Goal: Navigation & Orientation: Find specific page/section

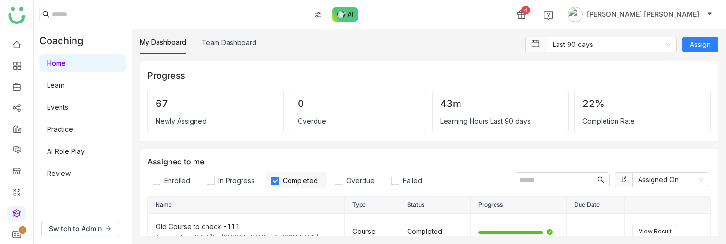
scroll to position [71, 0]
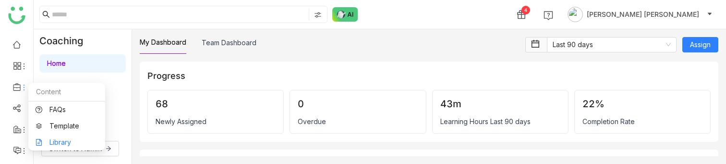
click at [56, 140] on link "Library" at bounding box center [67, 142] width 62 height 7
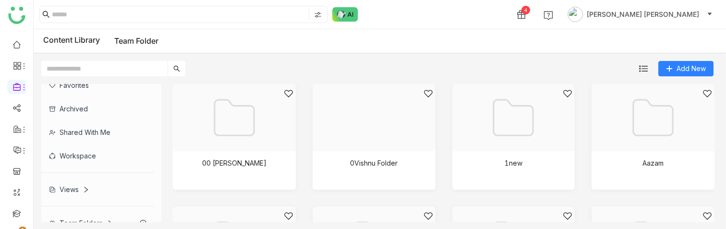
scroll to position [75, 0]
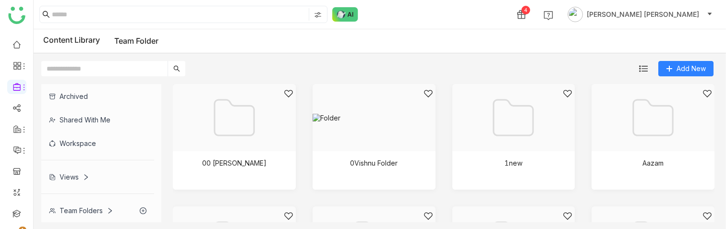
click at [66, 163] on div "Views" at bounding box center [69, 177] width 40 height 8
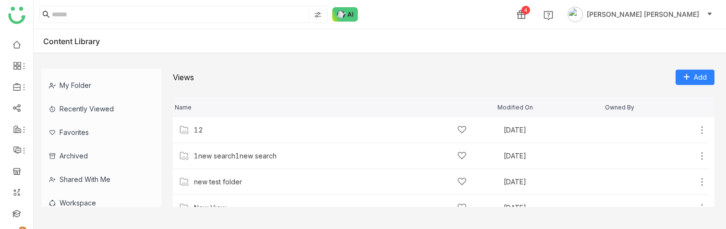
click at [89, 85] on div "My Folder" at bounding box center [97, 85] width 113 height 24
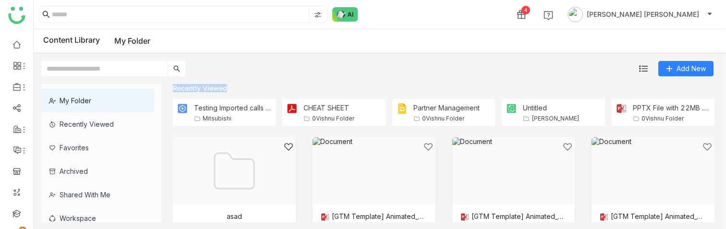
drag, startPoint x: 174, startPoint y: 89, endPoint x: 234, endPoint y: 87, distance: 60.0
click at [234, 87] on div "Recently Viewed" at bounding box center [444, 88] width 542 height 8
copy div "Recently Viewed"
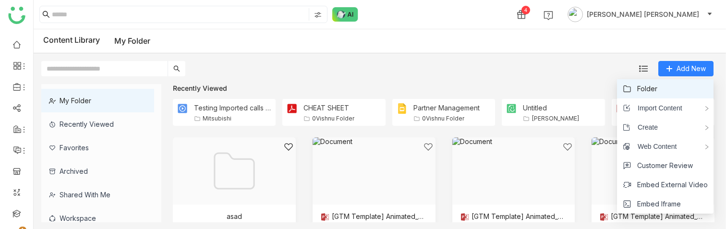
click at [660, 84] on li "Folder" at bounding box center [665, 88] width 96 height 19
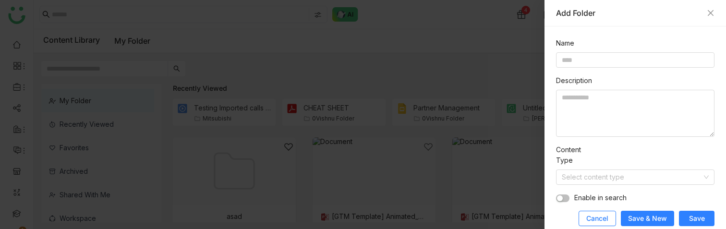
click at [612, 163] on button "Cancel" at bounding box center [597, 218] width 37 height 15
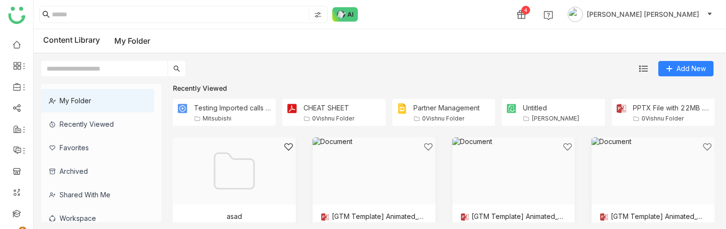
click at [108, 128] on div "Recently Viewed" at bounding box center [97, 124] width 113 height 24
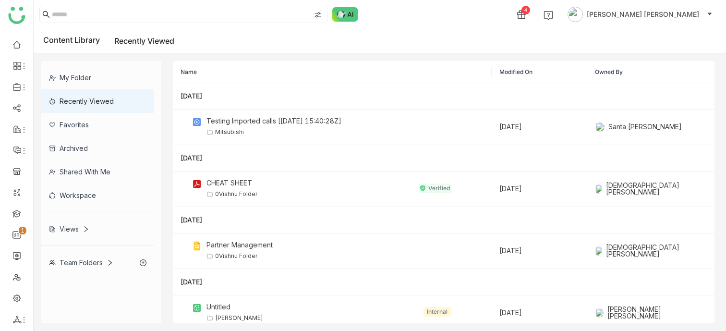
click at [83, 163] on div "Team Folders" at bounding box center [81, 262] width 64 height 8
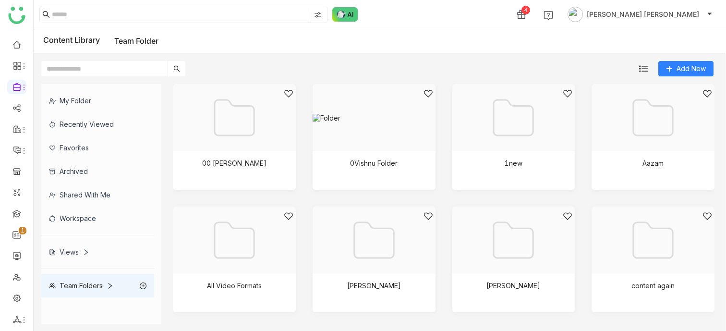
click at [93, 102] on div "My Folder" at bounding box center [97, 101] width 113 height 24
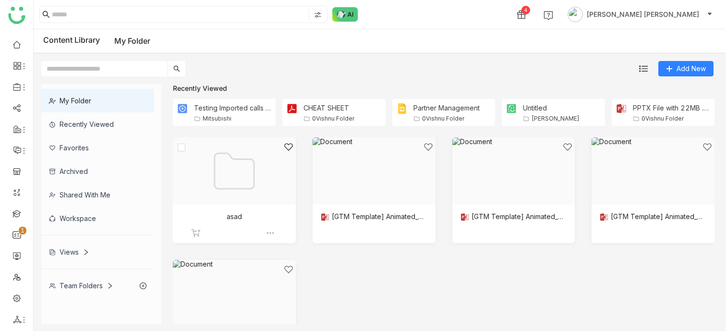
click at [218, 163] on div at bounding box center [231, 183] width 107 height 82
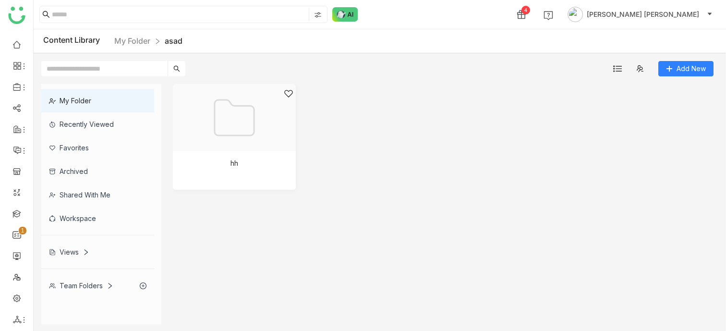
click at [91, 163] on div "Team Folders" at bounding box center [97, 286] width 113 height 24
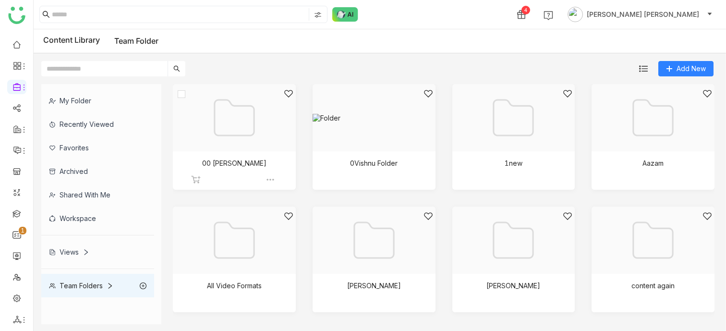
click at [225, 135] on div at bounding box center [231, 130] width 107 height 82
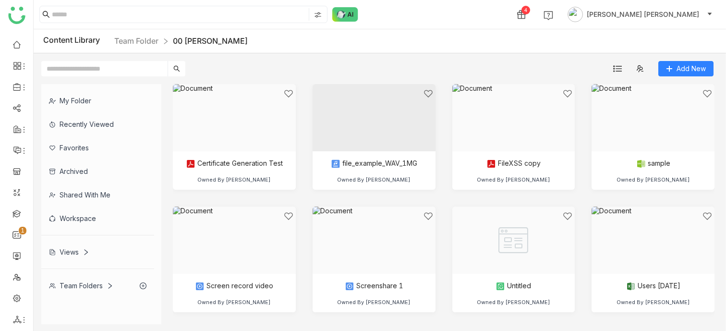
click at [74, 103] on div "My Folder" at bounding box center [97, 101] width 113 height 24
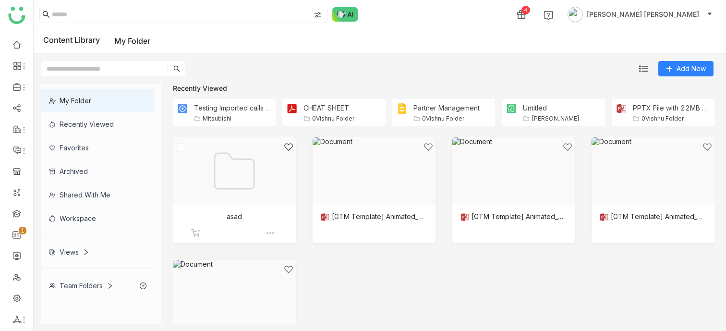
click at [261, 163] on div at bounding box center [231, 183] width 107 height 82
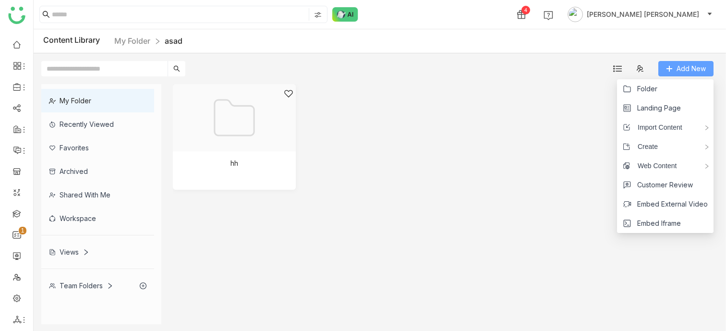
click at [685, 66] on span "Add New" at bounding box center [690, 68] width 29 height 11
click at [665, 91] on li "Folder" at bounding box center [665, 88] width 96 height 19
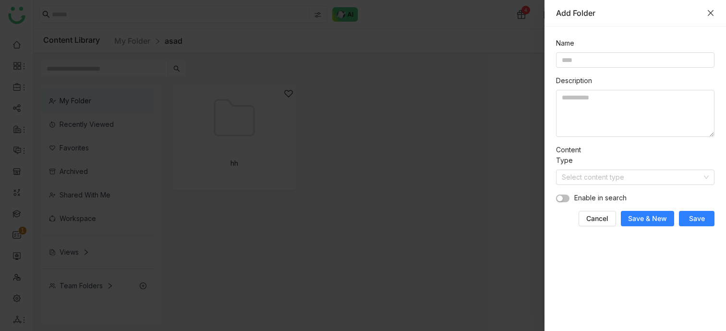
click at [710, 14] on icon "Close" at bounding box center [711, 13] width 8 height 8
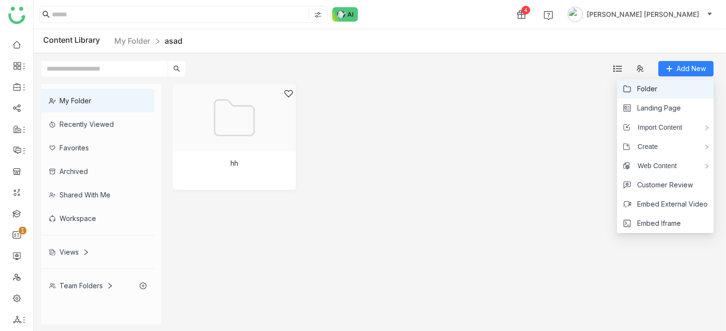
click at [657, 84] on li "Folder" at bounding box center [665, 88] width 96 height 19
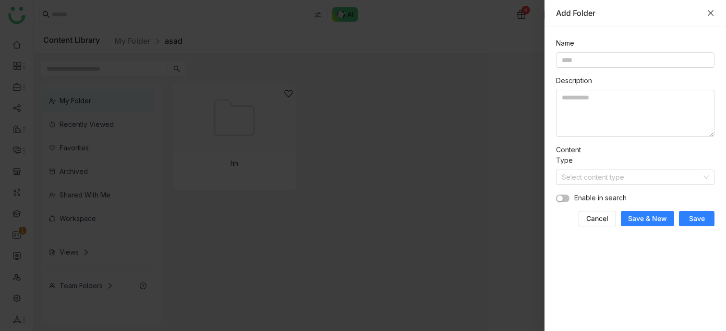
click at [708, 15] on icon "Close" at bounding box center [711, 13] width 6 height 6
